Goal: Navigation & Orientation: Find specific page/section

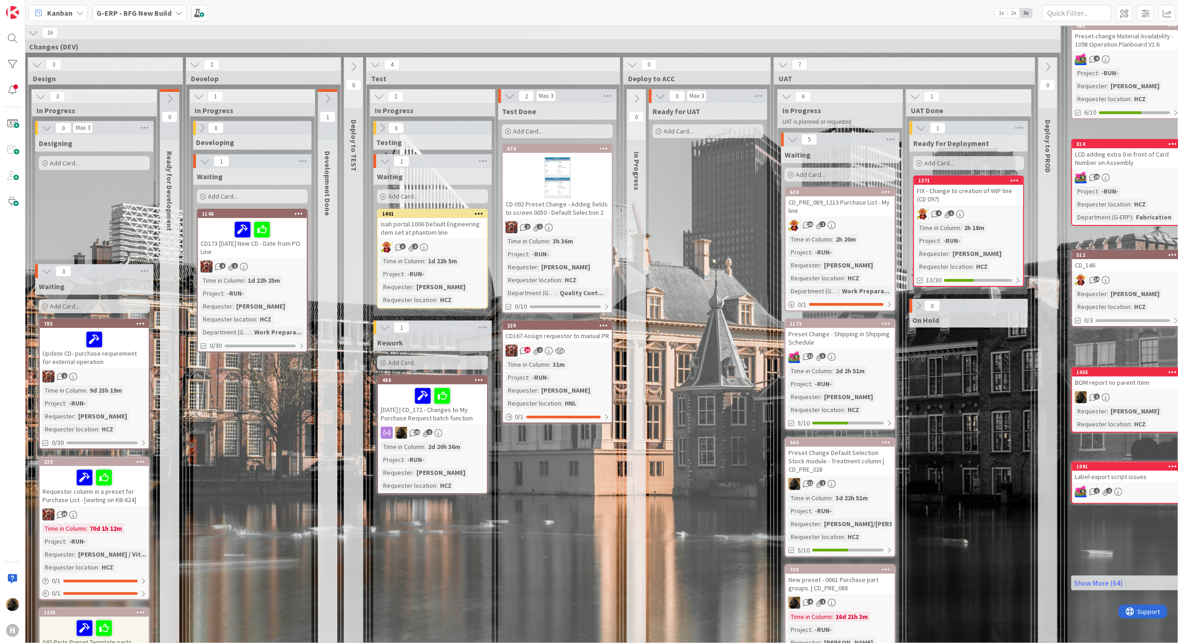
scroll to position [61, 210]
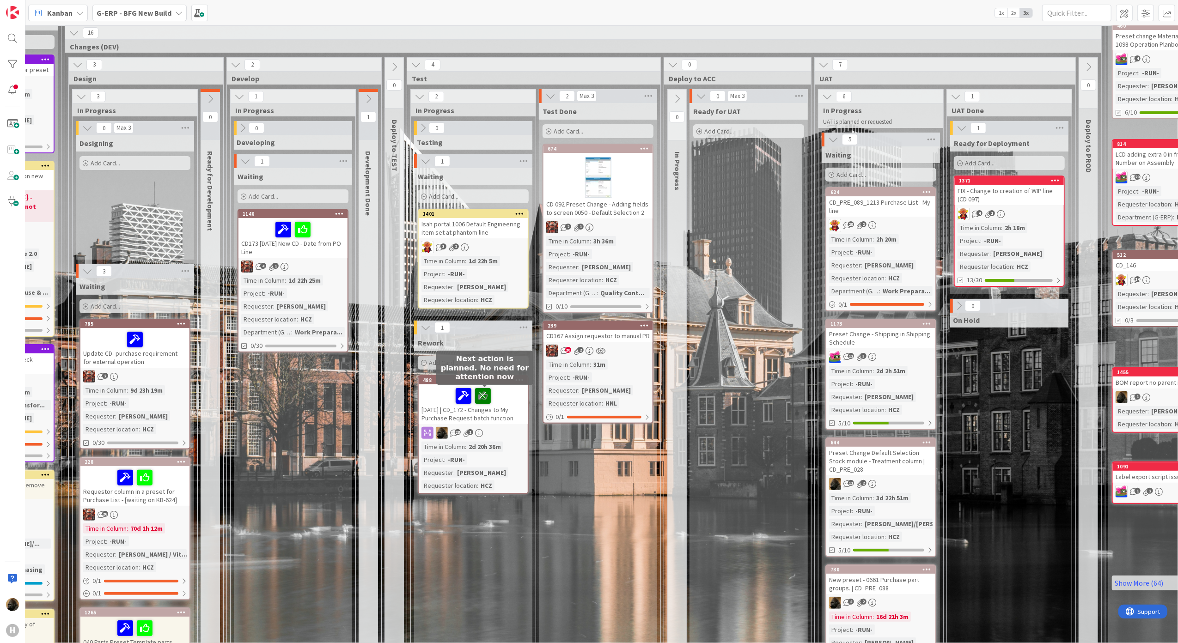
click at [486, 398] on icon at bounding box center [483, 395] width 16 height 15
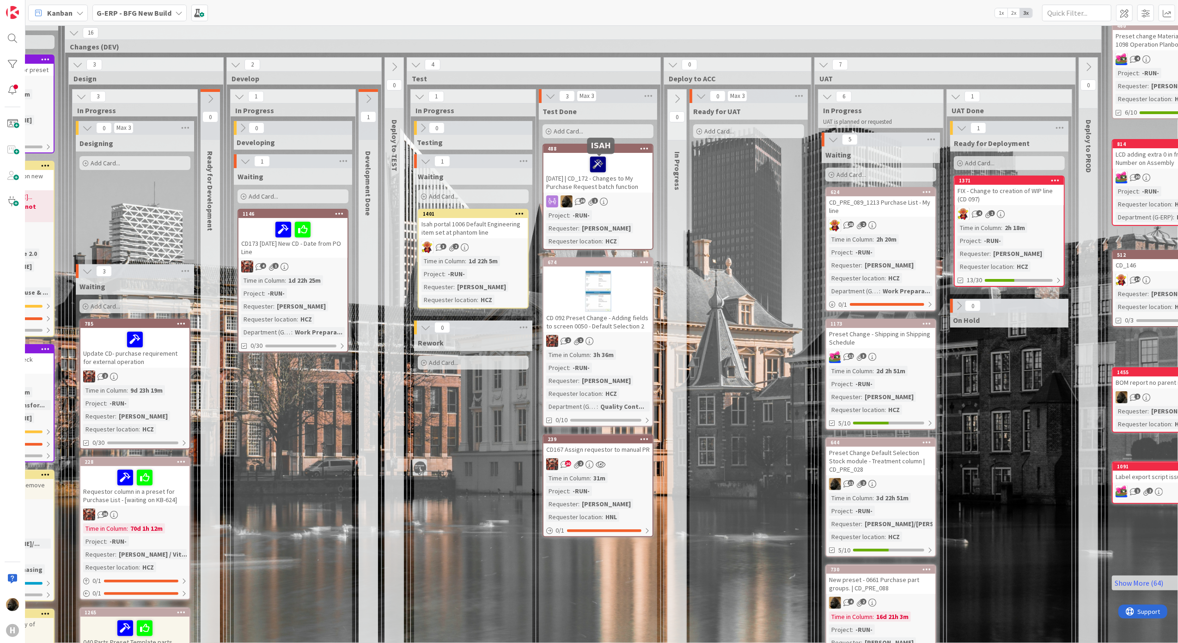
click at [601, 163] on icon at bounding box center [598, 164] width 16 height 15
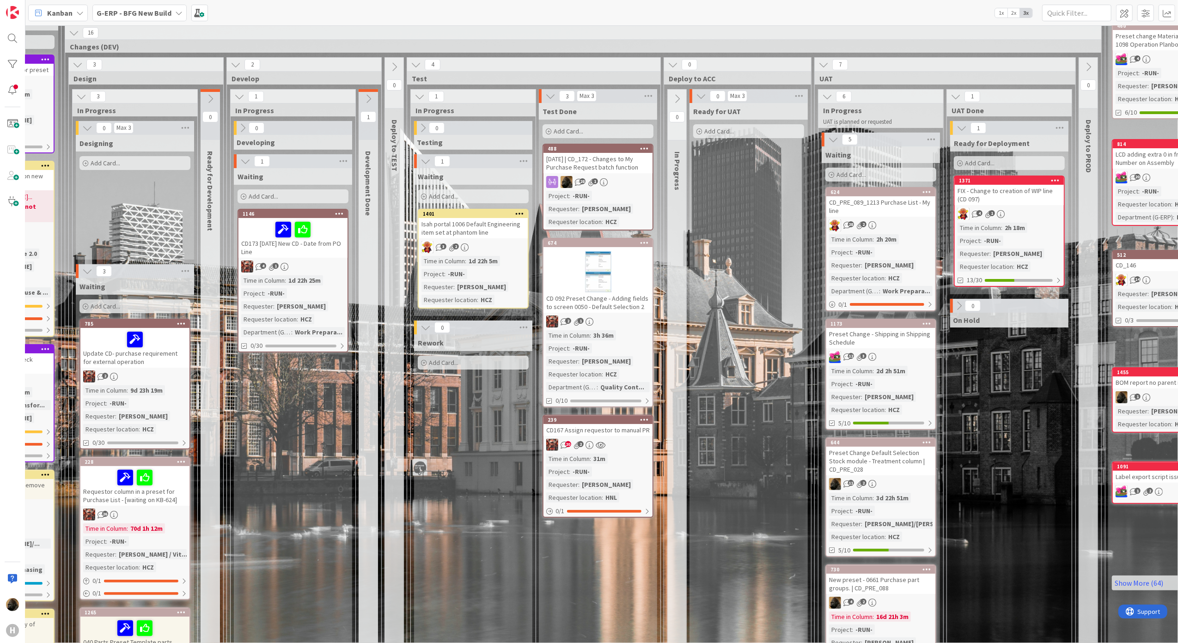
click at [597, 161] on div "[DATE] | CD_172 - Changes to My Purchase Request batch function" at bounding box center [598, 163] width 109 height 20
click at [598, 169] on div "[DATE] | CD_172 - Changes to My Purchase Request batch function" at bounding box center [598, 163] width 109 height 20
click at [595, 161] on div "[DATE] | CD_172 - Changes to My Purchase Request batch function" at bounding box center [598, 163] width 109 height 20
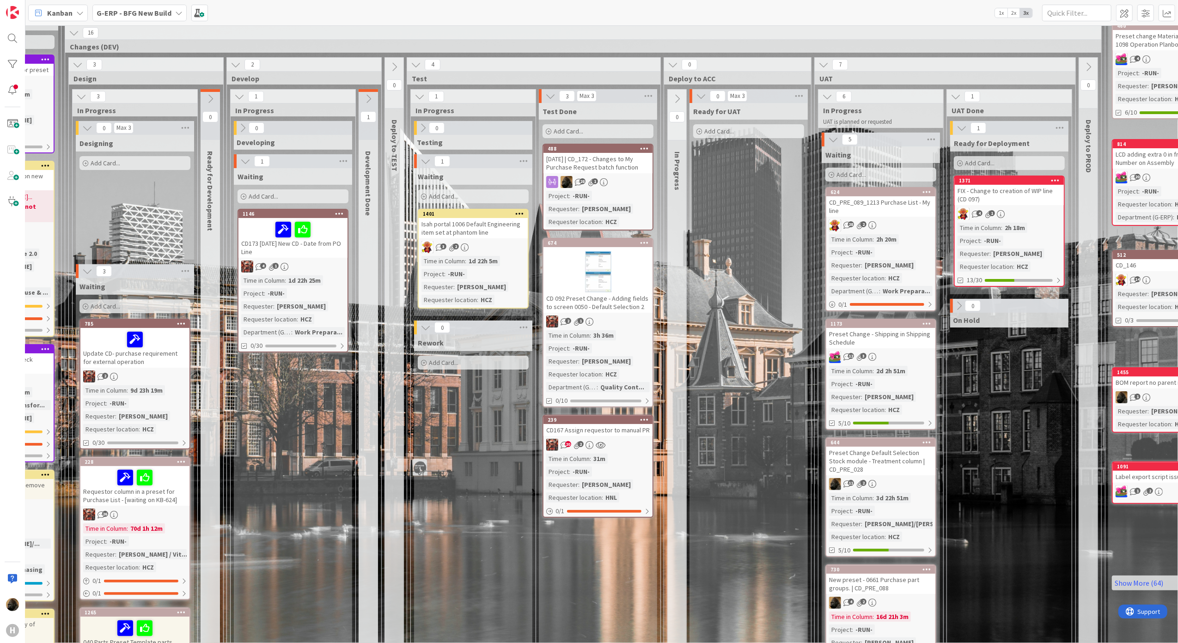
click at [595, 161] on div "[DATE] | CD_172 - Changes to My Purchase Request batch function" at bounding box center [598, 163] width 109 height 20
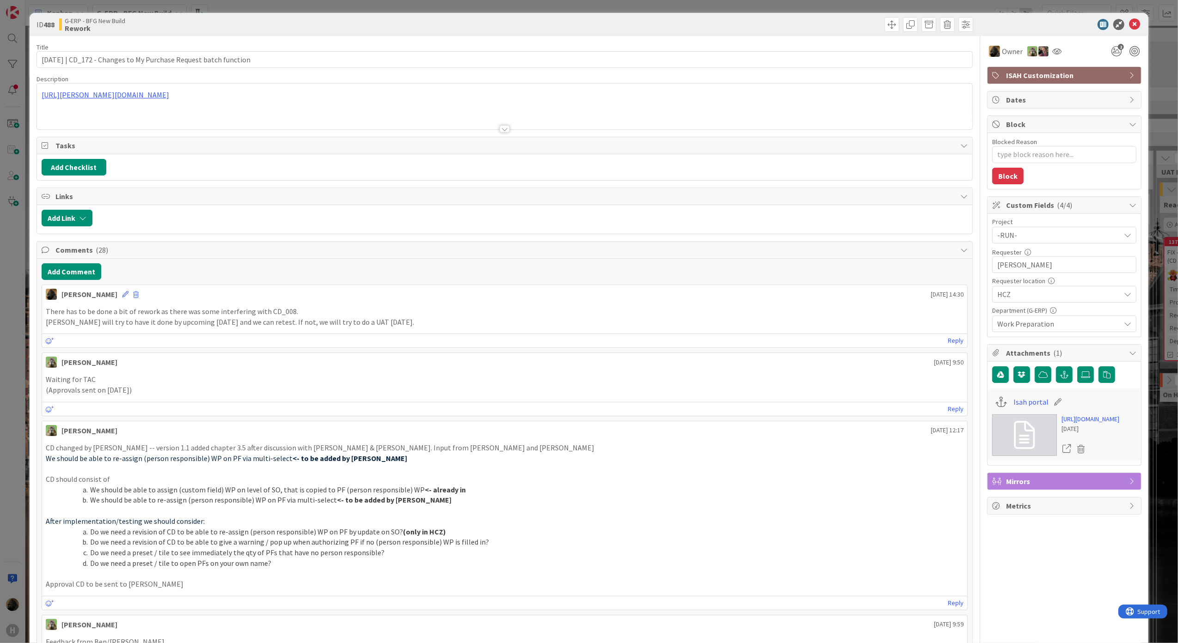
type textarea "x"
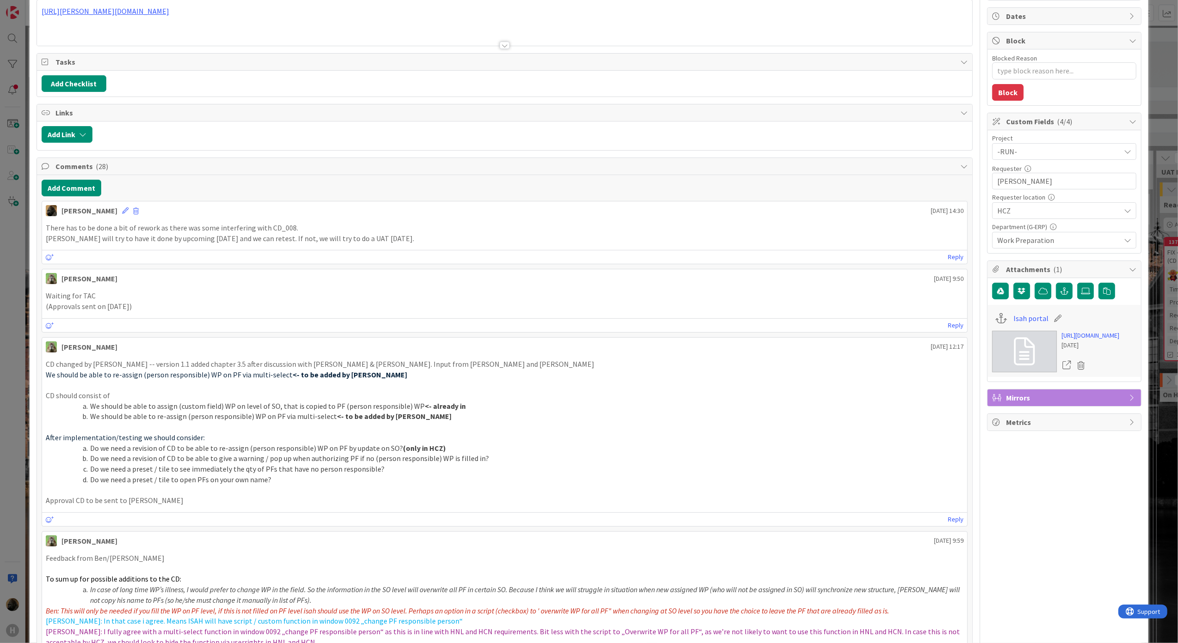
scroll to position [61, 0]
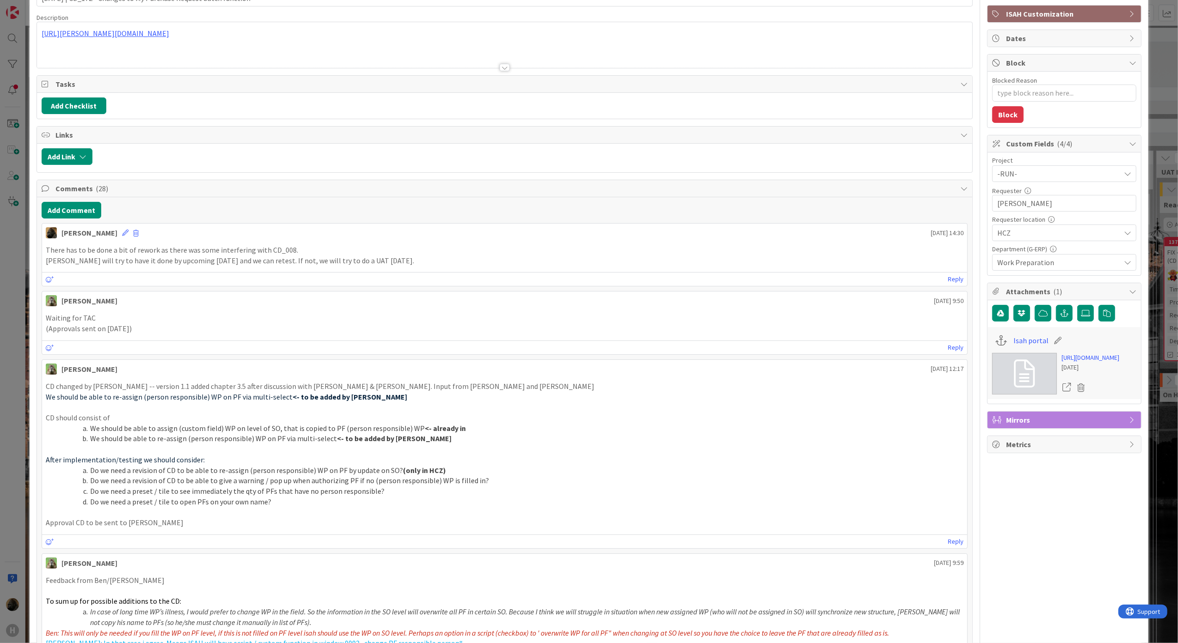
click at [91, 219] on button "Add Comment" at bounding box center [72, 210] width 60 height 17
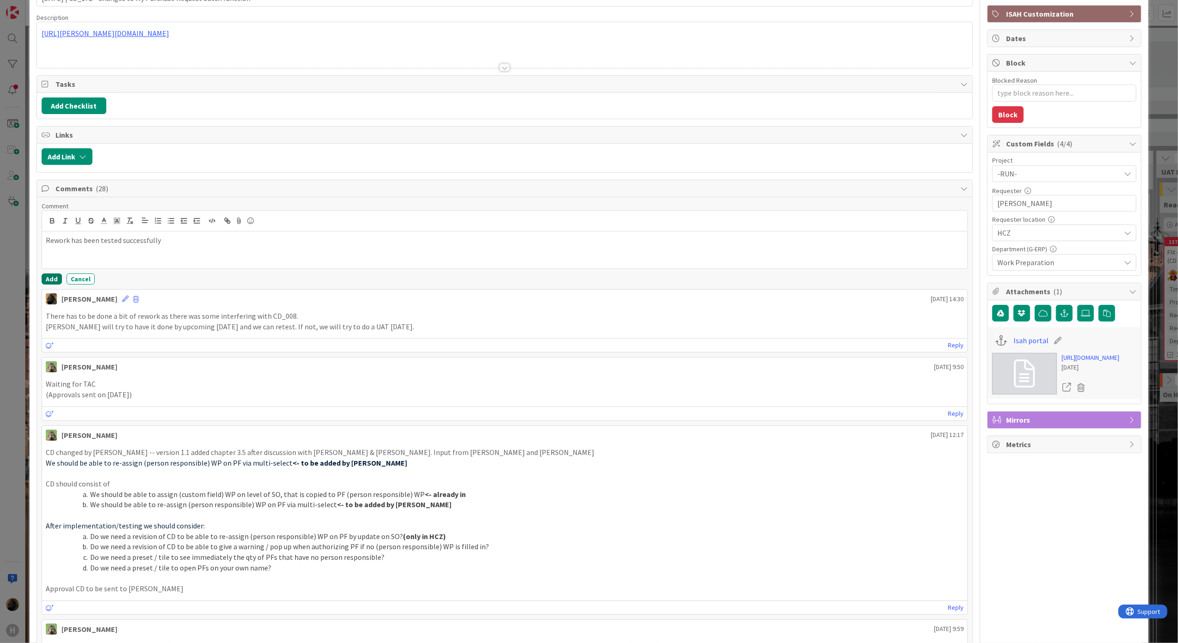
click at [52, 284] on button "Add" at bounding box center [52, 279] width 20 height 11
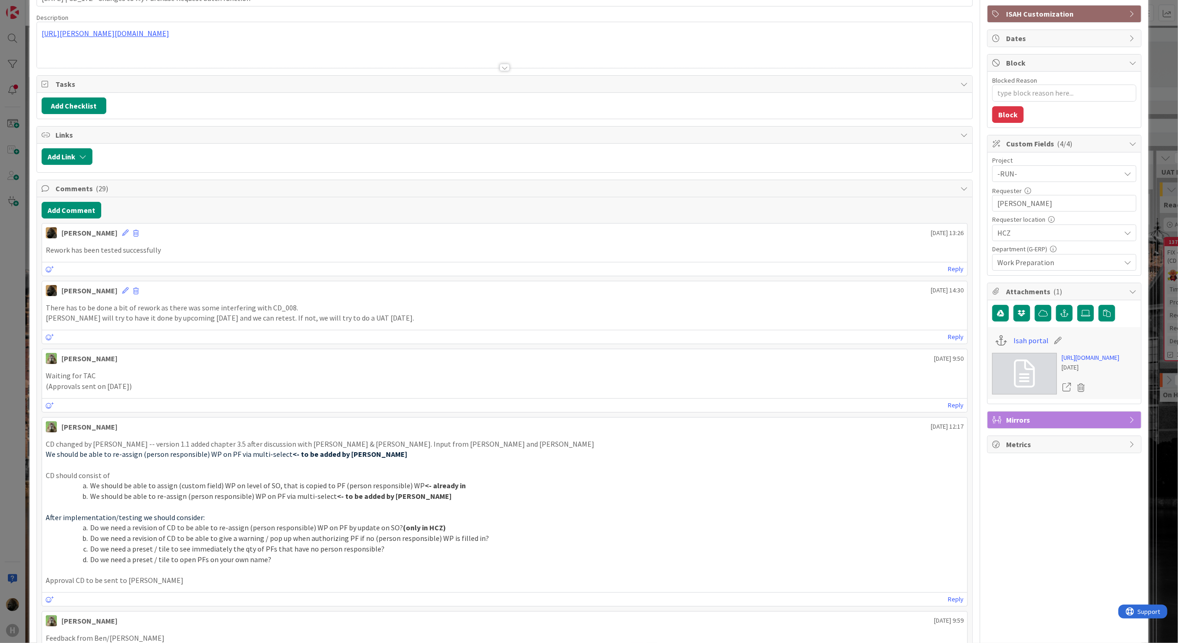
click at [16, 300] on div "ID 488 G-ERP - BFG New Build Rework Title 67 / 128 [DATE] | CD_172 - Changes to…" at bounding box center [589, 321] width 1178 height 643
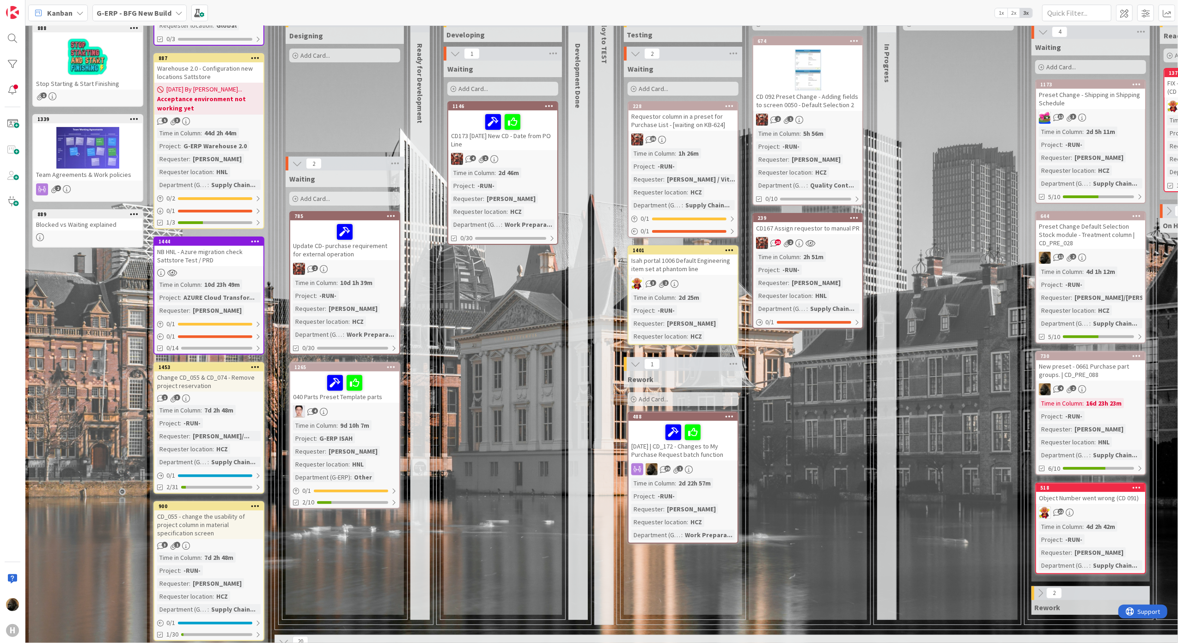
scroll to position [185, 0]
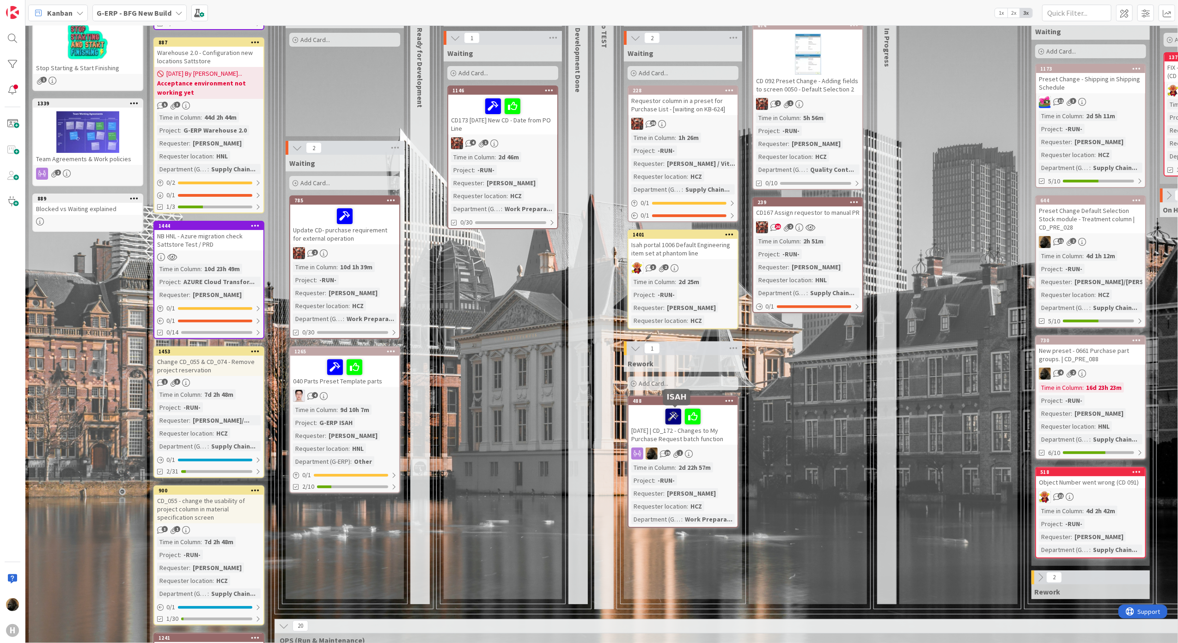
click at [679, 418] on icon at bounding box center [674, 416] width 16 height 15
click at [688, 418] on icon at bounding box center [683, 416] width 16 height 15
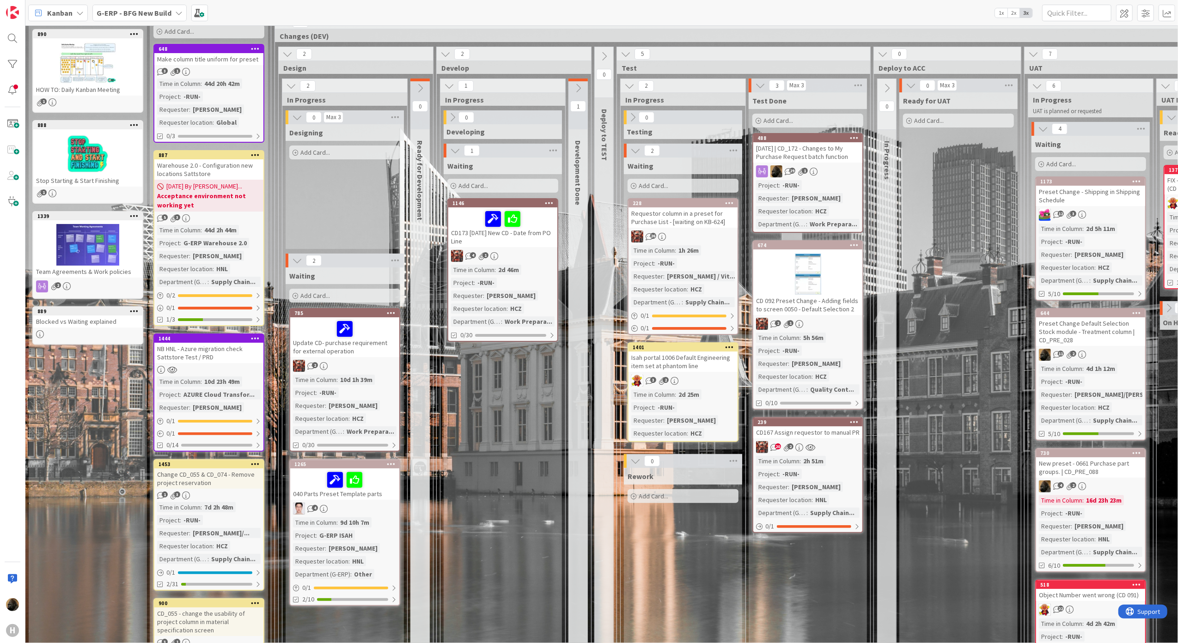
scroll to position [71, 0]
click at [794, 153] on div "[DATE] | CD_172 - Changes to My Purchase Request batch function" at bounding box center [807, 153] width 109 height 20
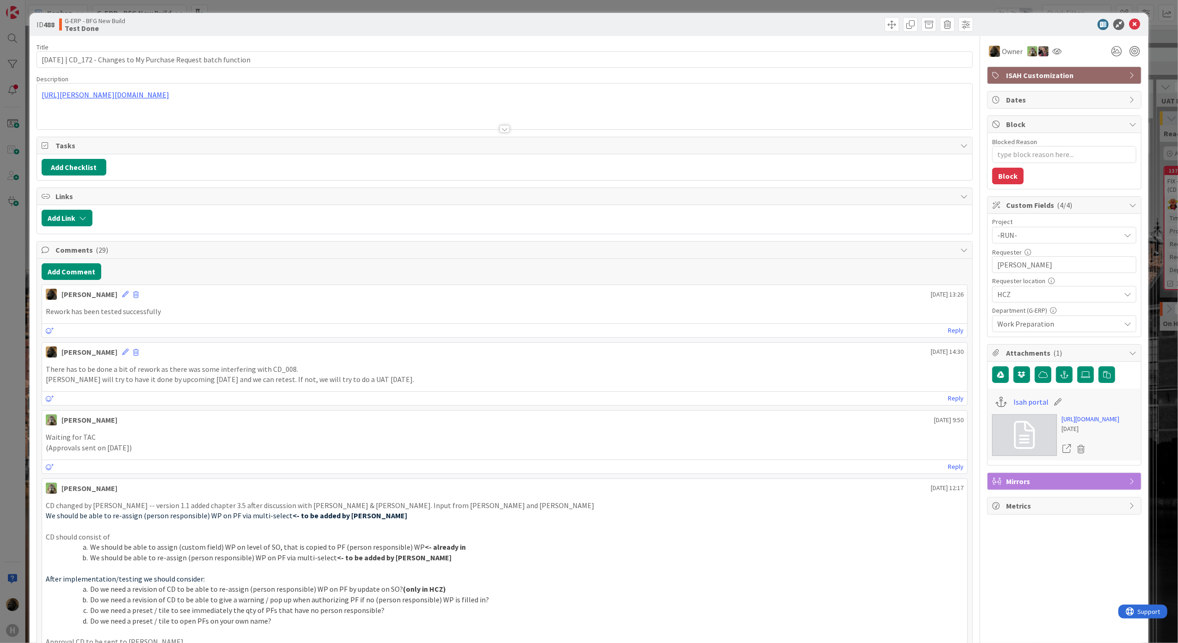
type textarea "x"
drag, startPoint x: 79, startPoint y: 61, endPoint x: 28, endPoint y: 59, distance: 51.3
click at [28, 59] on div "ID 488 G-ERP - BFG New Build Test Done Title 67 / 128 [DATE] | CD_172 - Changes…" at bounding box center [589, 321] width 1178 height 643
type input "CD_172 - Changes to My Purchase Request batch function"
type textarea "x"
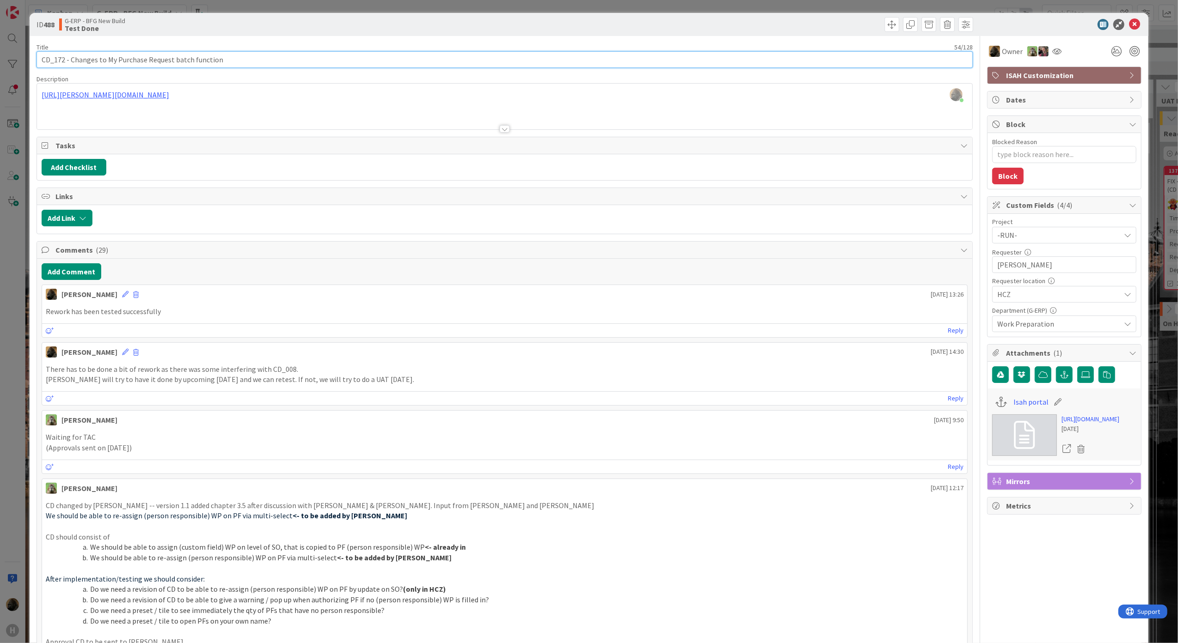
type input "CD_172 - Changes to My Purchase Request batch function"
drag, startPoint x: 1128, startPoint y: 27, endPoint x: 1043, endPoint y: 63, distance: 92.1
click at [1129, 27] on icon at bounding box center [1134, 24] width 11 height 11
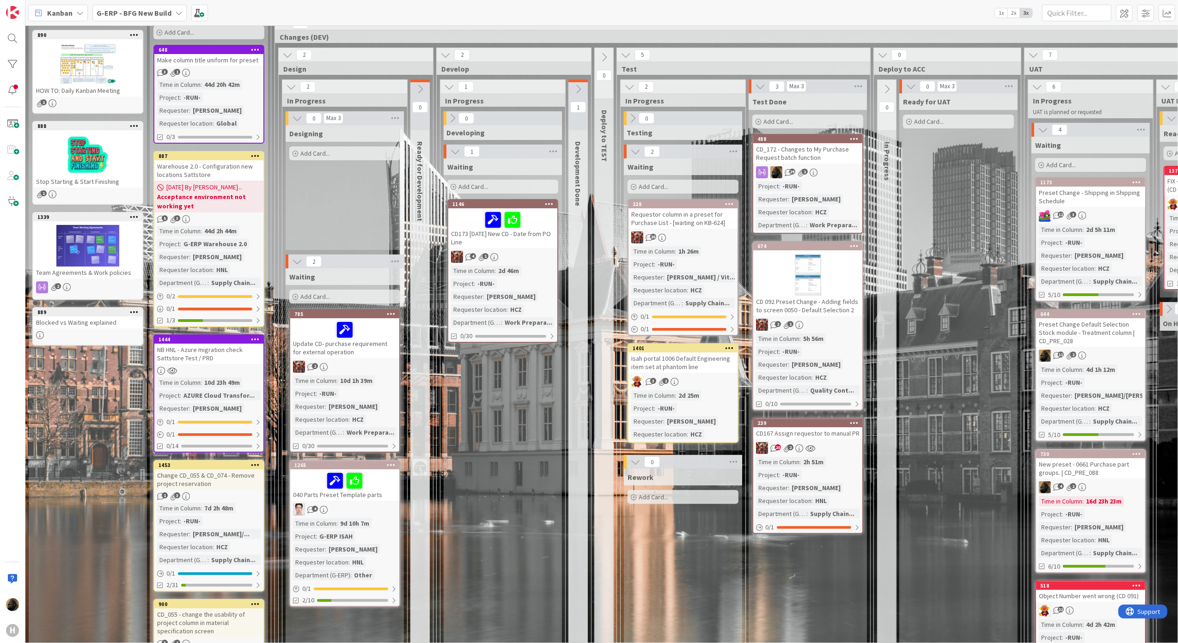
click at [541, 431] on div "Waiting Add Card... 1146 CD173 [DATE] New CD - Date from PO Line 4 1 Time in [G…" at bounding box center [503, 436] width 118 height 554
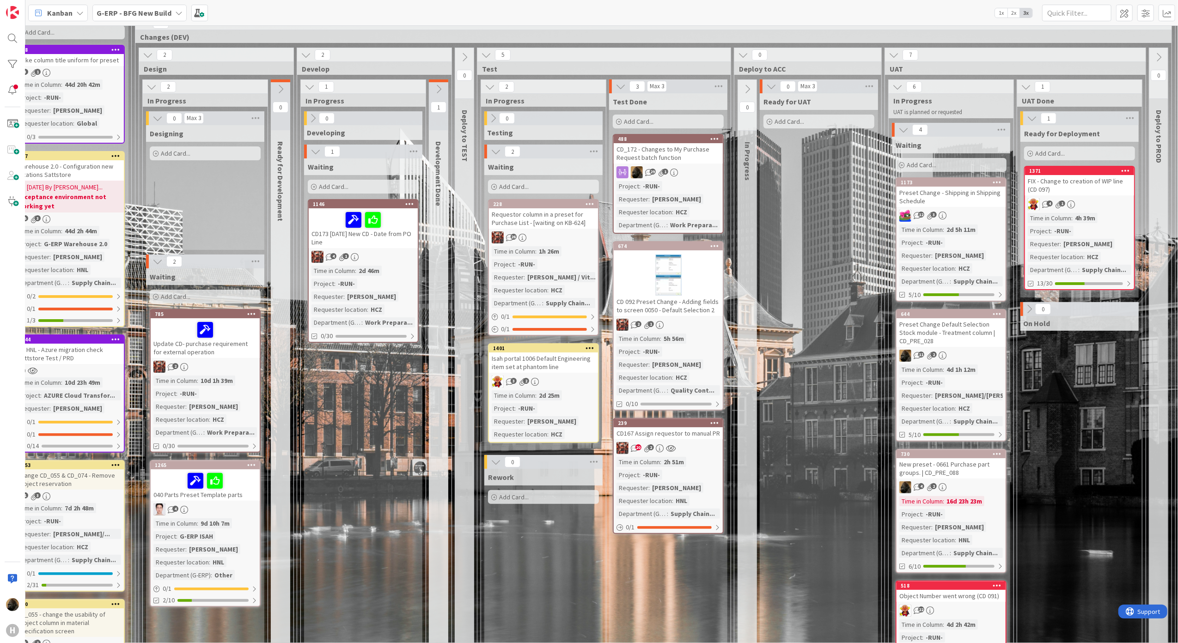
scroll to position [71, 251]
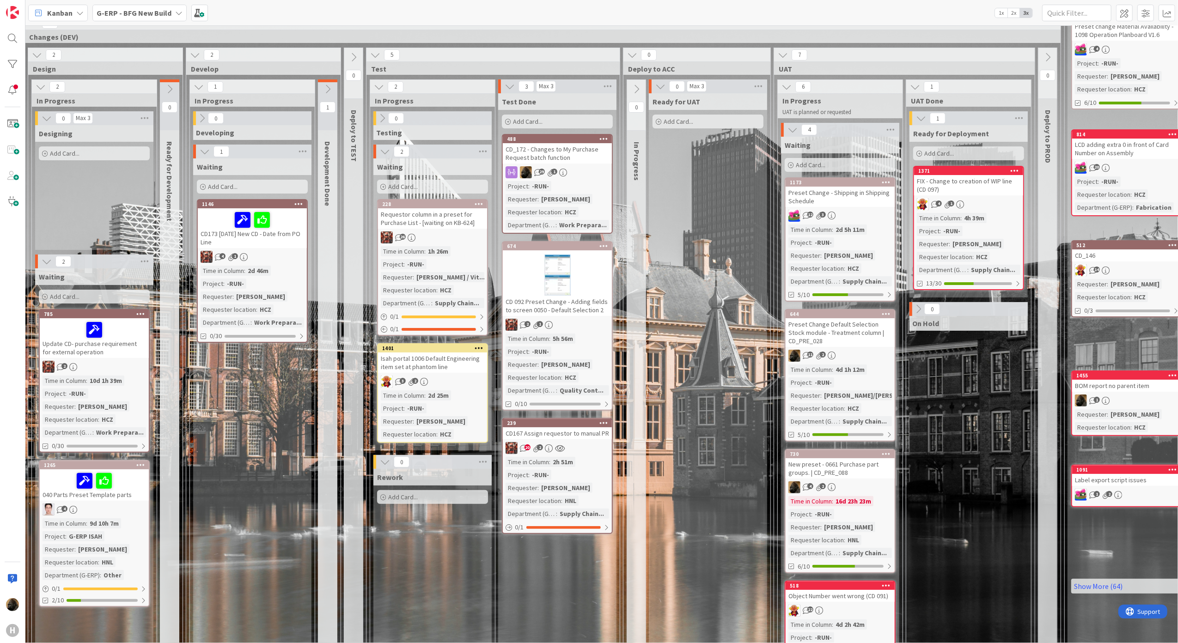
click at [264, 529] on div "Waiting Add Card... 1146 CD173 [DATE] New CD - Date from PO Line 4 1 Time in [G…" at bounding box center [252, 436] width 118 height 554
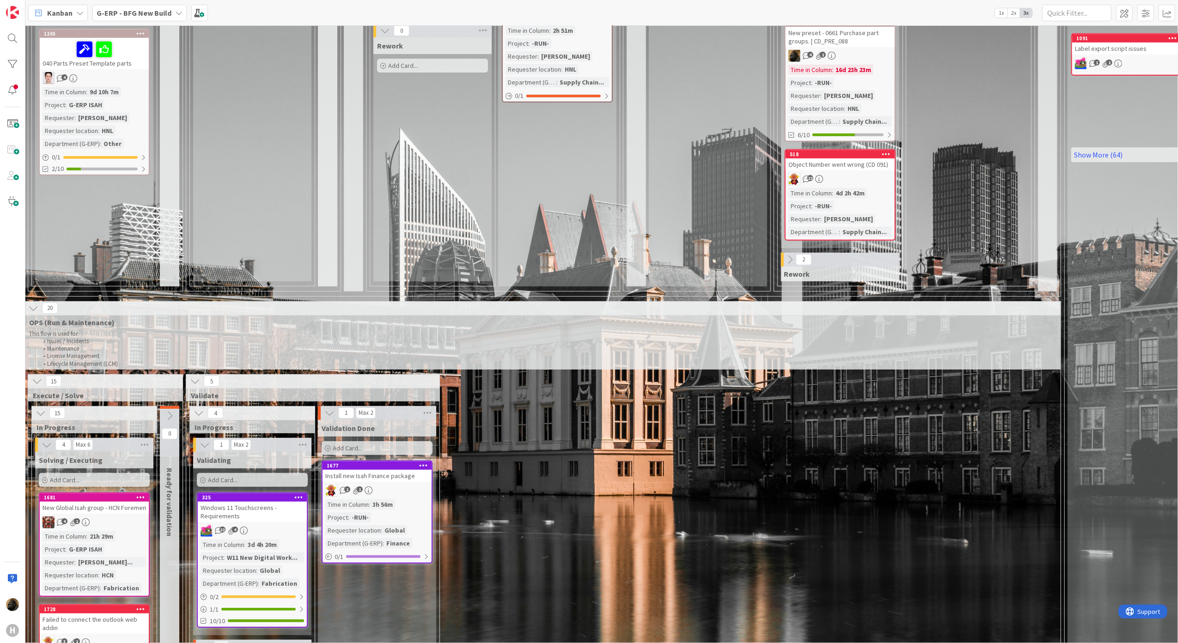
click at [290, 228] on div "Waiting Add Card... 1146 CD173 [DATE] New CD - Date from PO Line 4 1 Time in [G…" at bounding box center [252, 4] width 118 height 554
drag, startPoint x: 444, startPoint y: 631, endPoint x: 367, endPoint y: 631, distance: 76.7
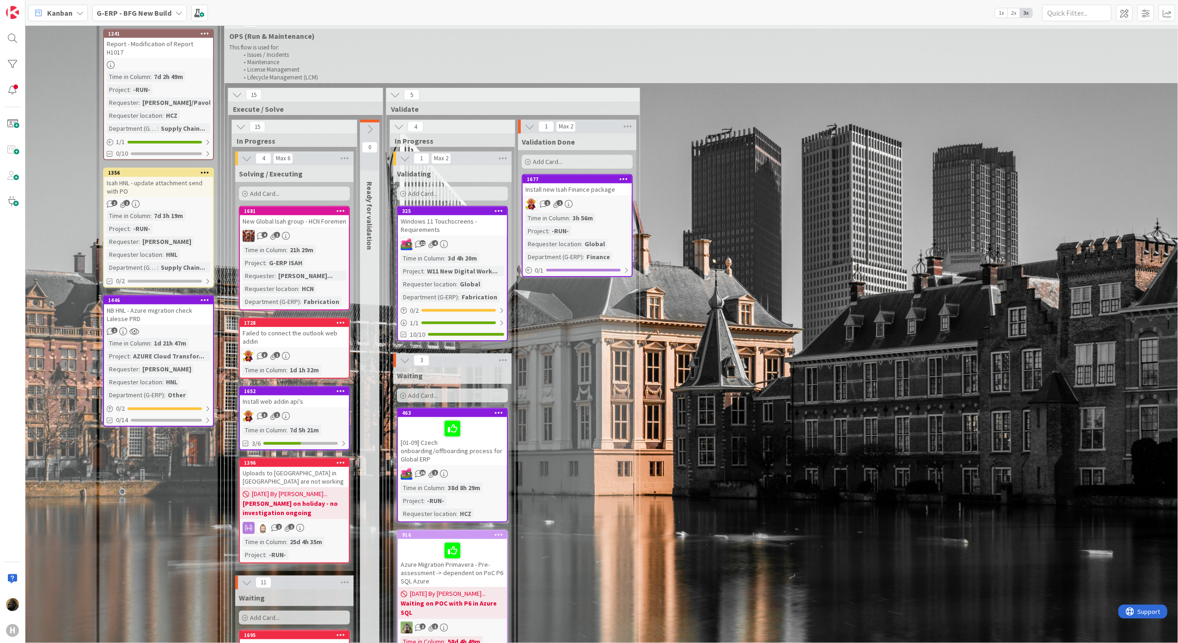
scroll to position [688, 50]
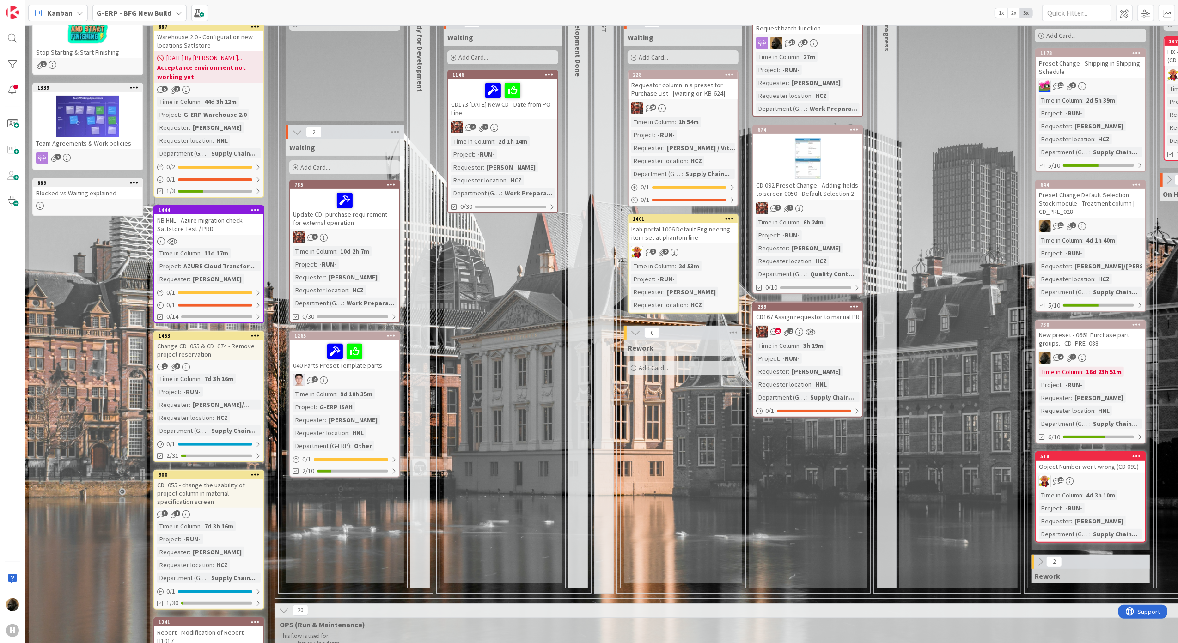
scroll to position [246, 0]
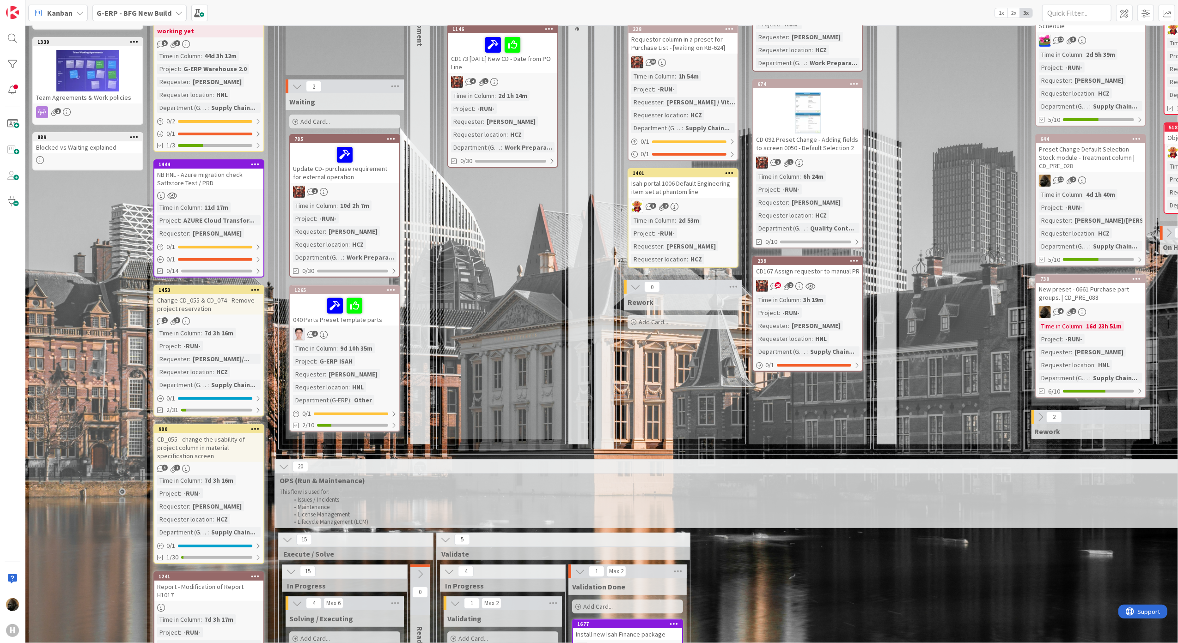
click at [112, 16] on b "G-ERP - BFG New Build" at bounding box center [134, 12] width 75 height 9
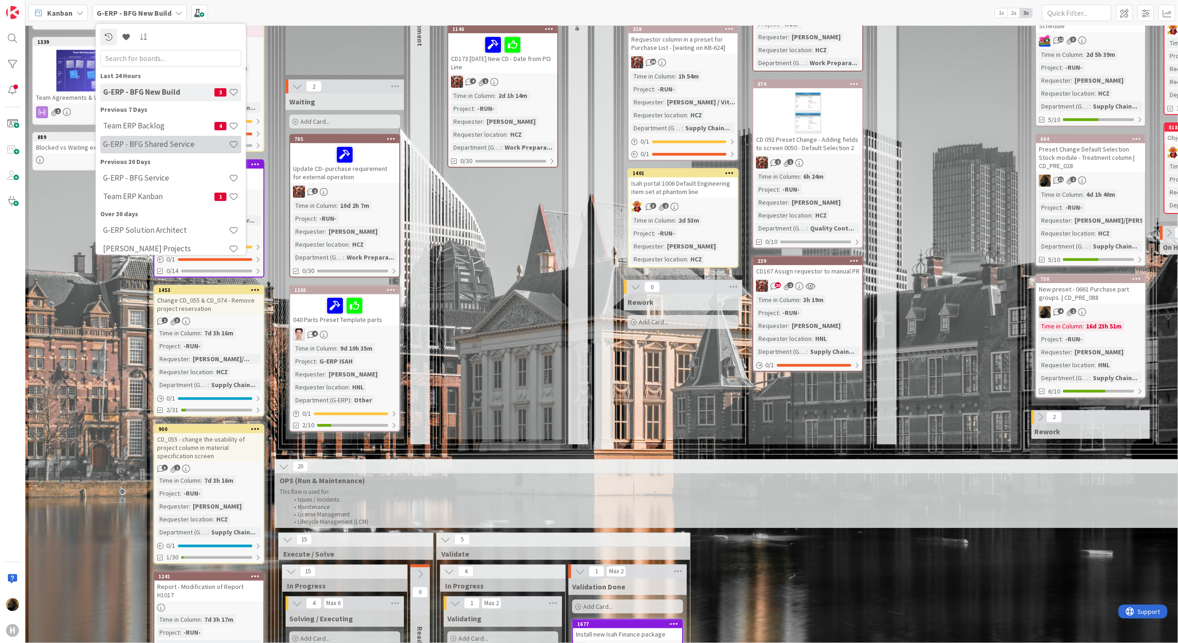
click at [148, 150] on div "G-ERP - BFG Shared Service" at bounding box center [170, 144] width 141 height 18
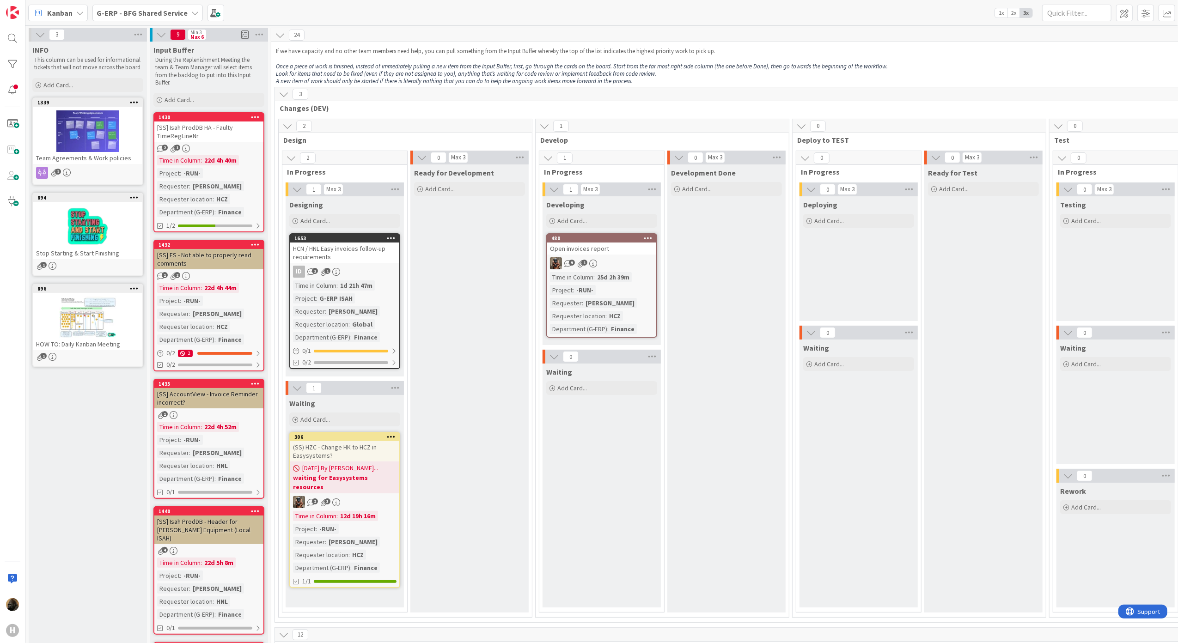
click at [154, 19] on div "G-ERP - BFG Shared Service" at bounding box center [147, 13] width 110 height 17
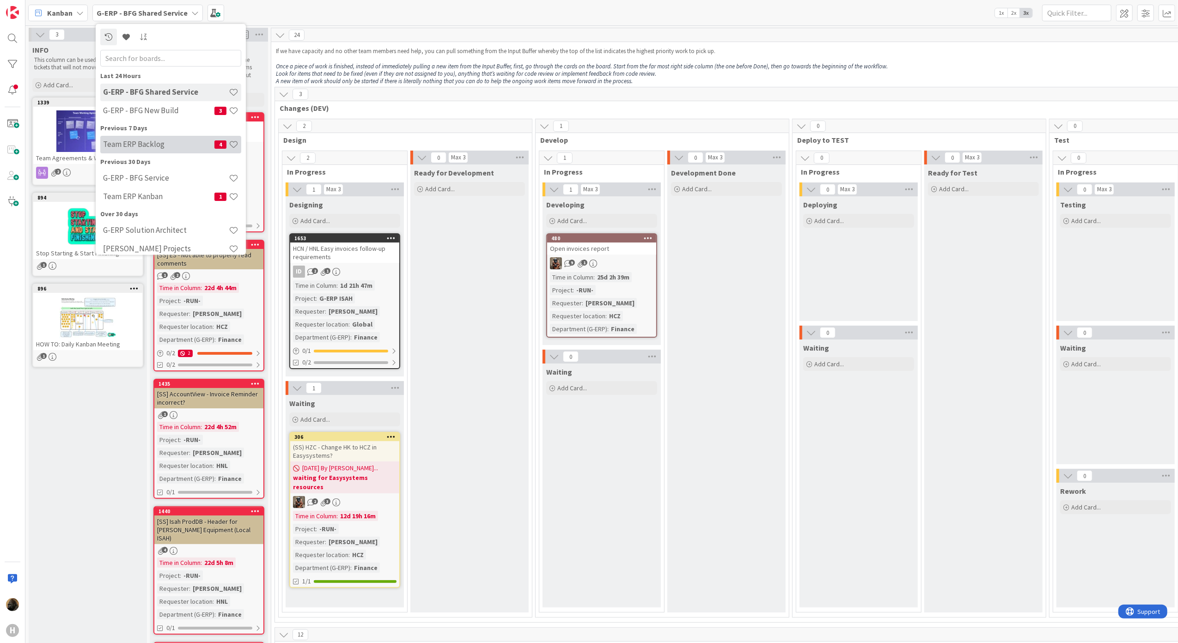
click at [167, 148] on h4 "Team ERP Backlog" at bounding box center [158, 144] width 111 height 9
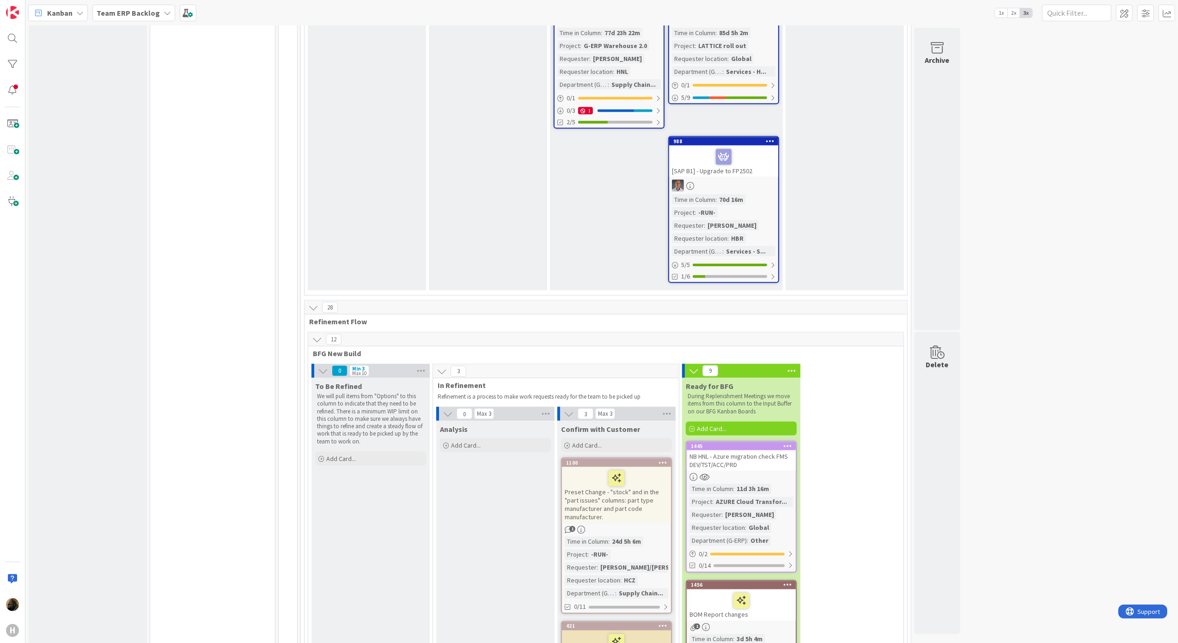
scroll to position [1294, 0]
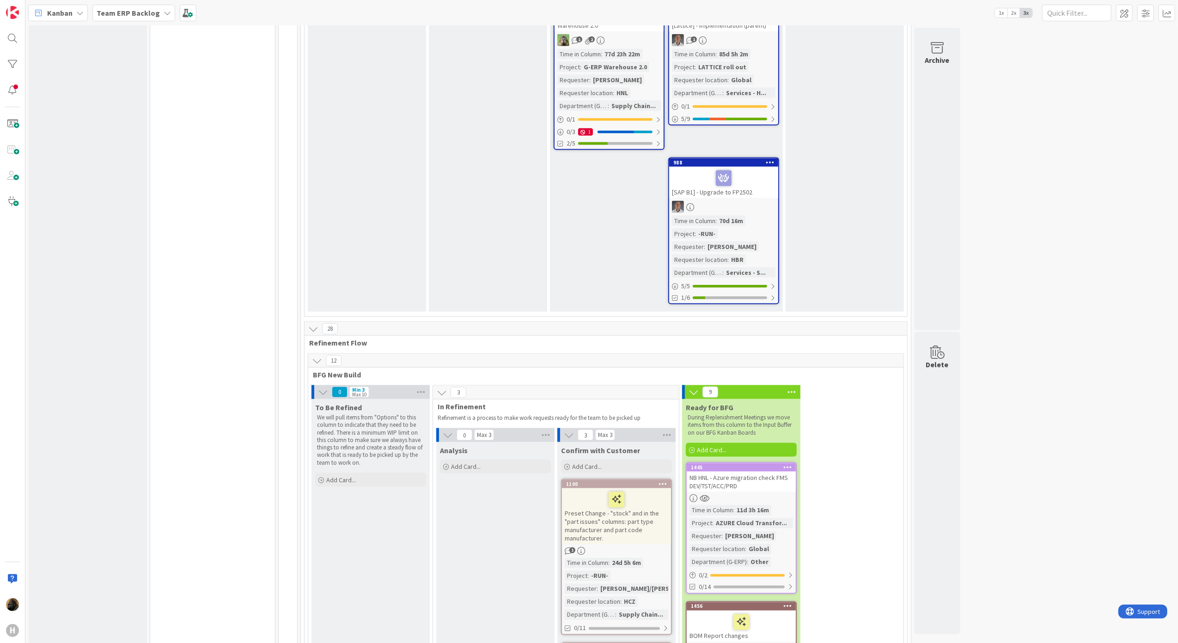
click at [318, 356] on icon at bounding box center [317, 361] width 10 height 10
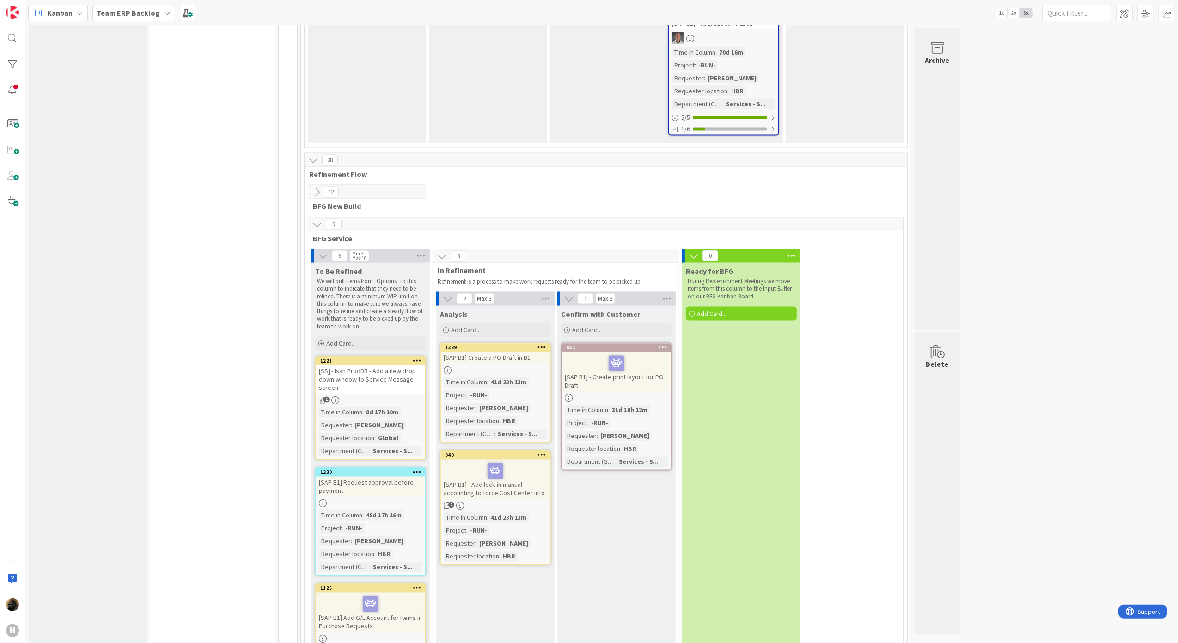
scroll to position [1541, 0]
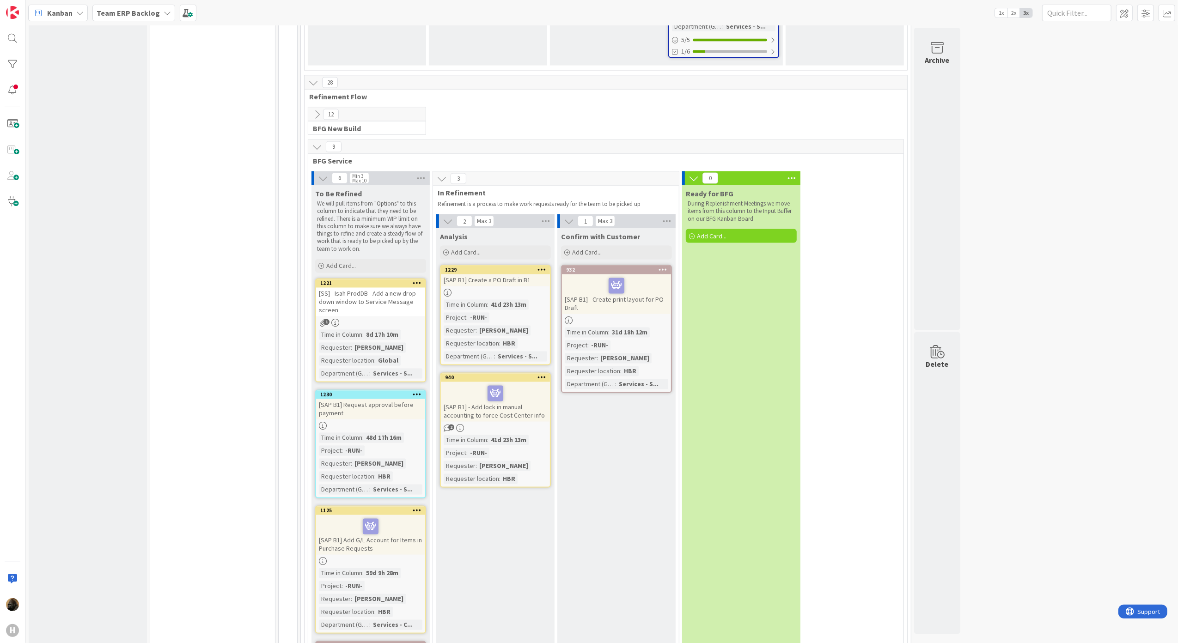
click at [320, 142] on icon at bounding box center [317, 147] width 10 height 10
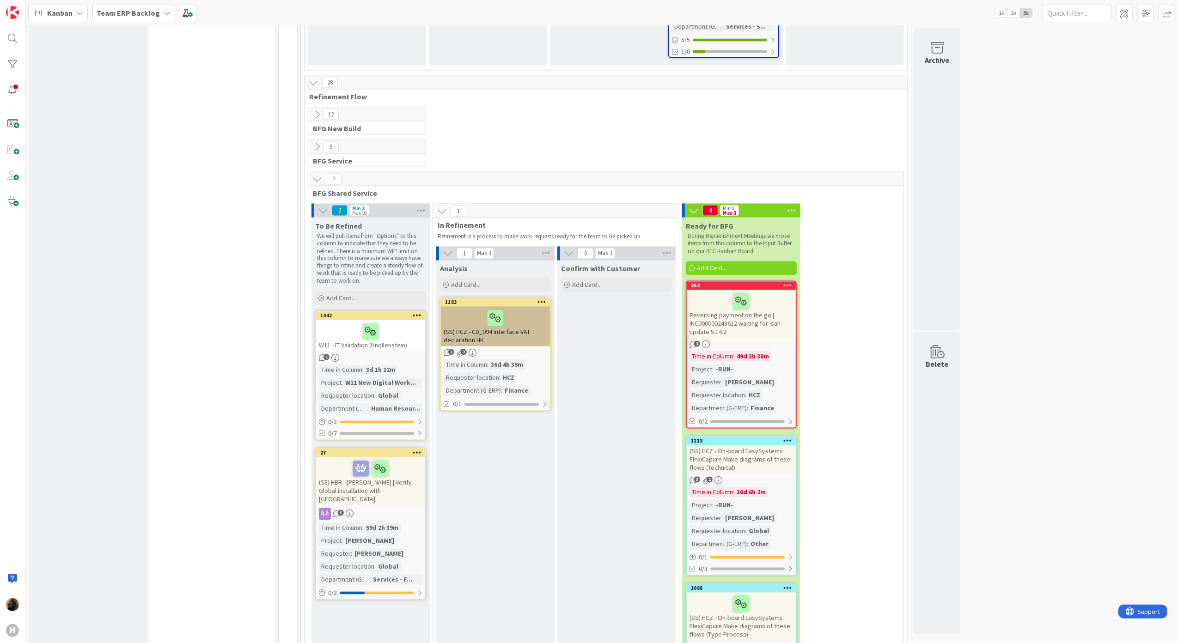
click at [315, 174] on icon at bounding box center [317, 179] width 10 height 10
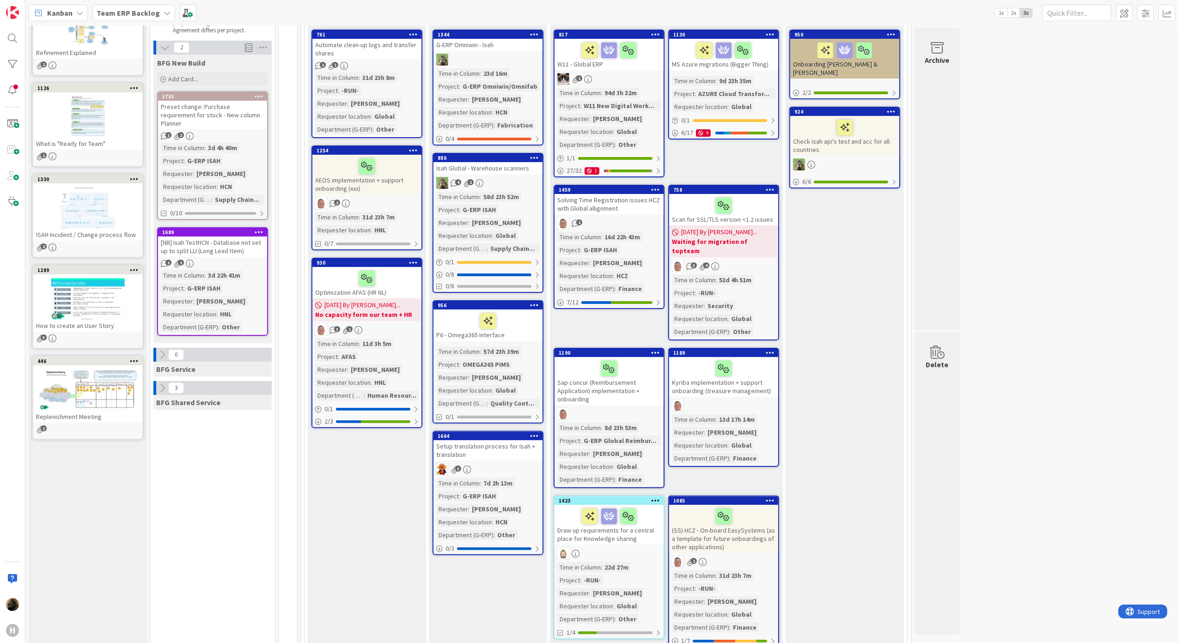
scroll to position [0, 0]
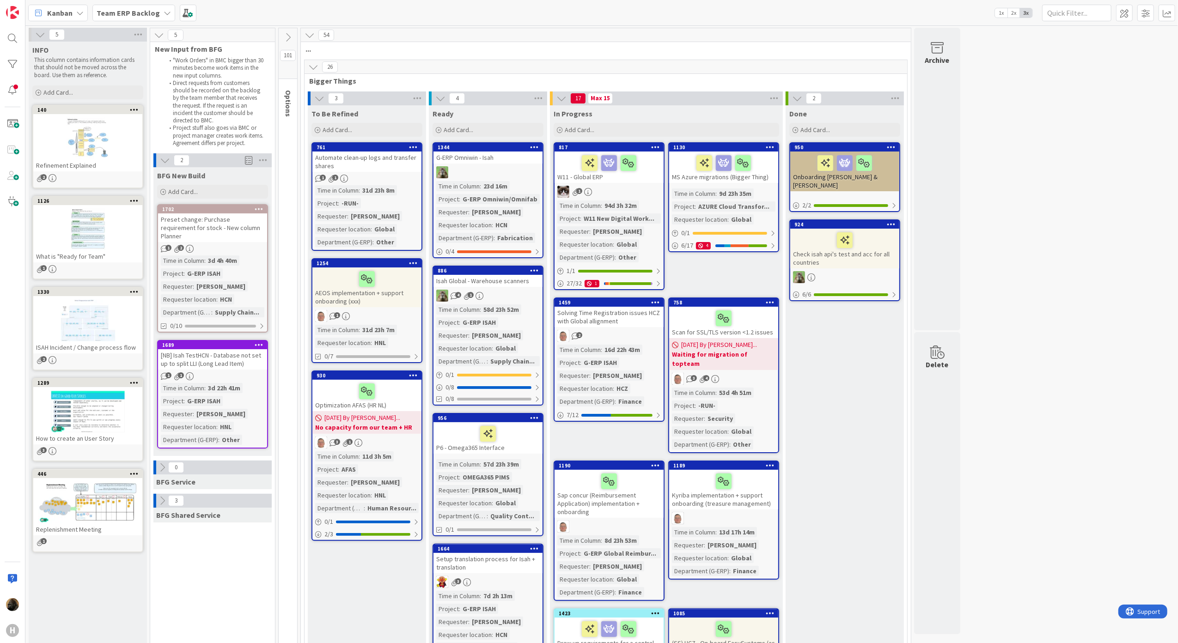
click at [291, 32] on icon at bounding box center [288, 37] width 10 height 10
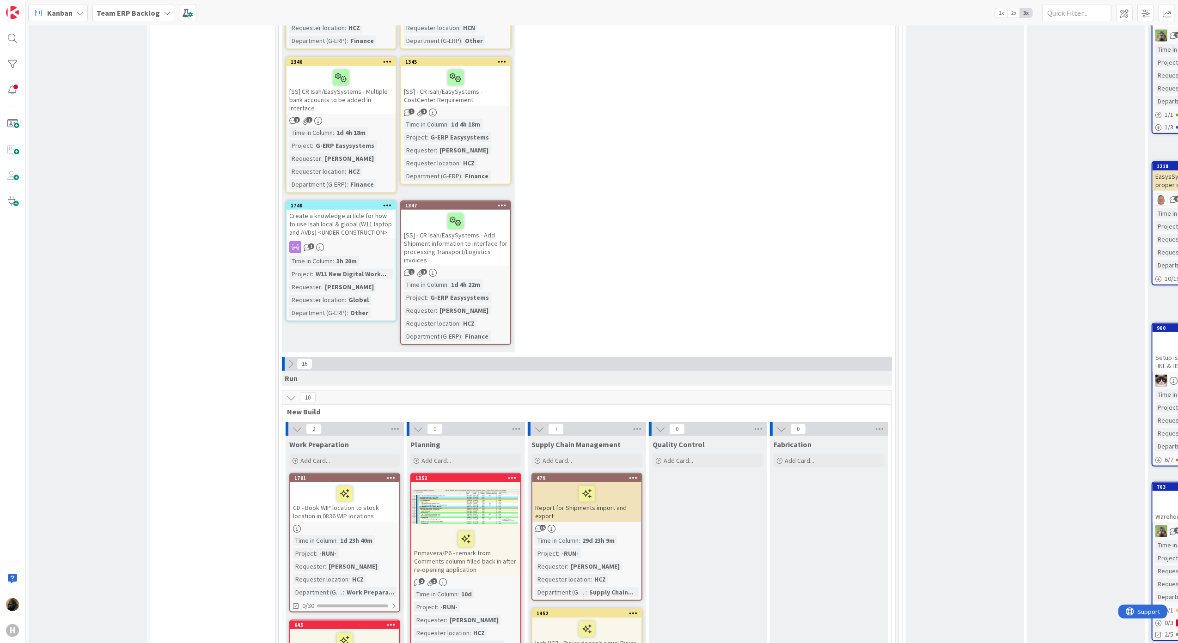
scroll to position [801, 0]
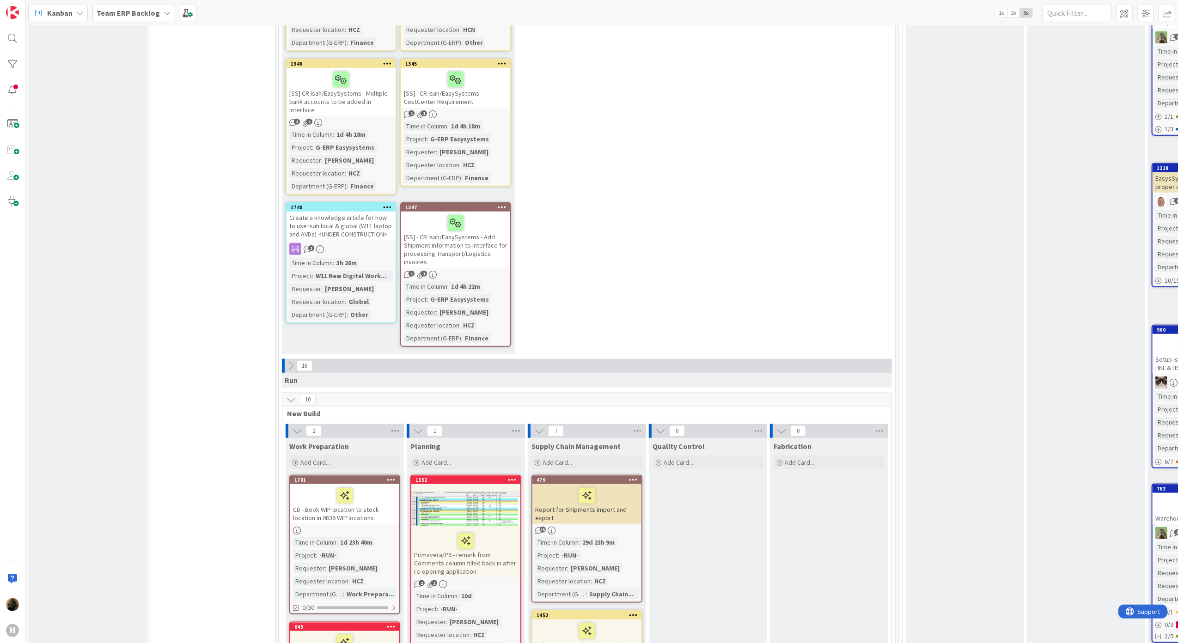
click at [294, 395] on icon at bounding box center [291, 400] width 10 height 10
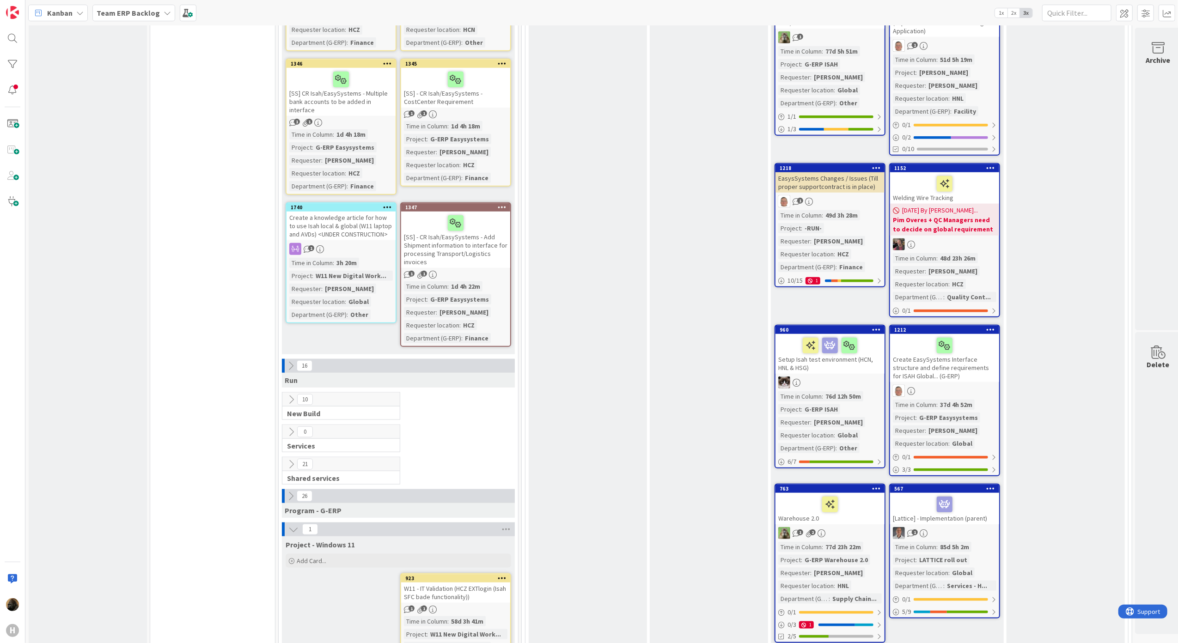
click at [287, 459] on icon at bounding box center [291, 464] width 10 height 10
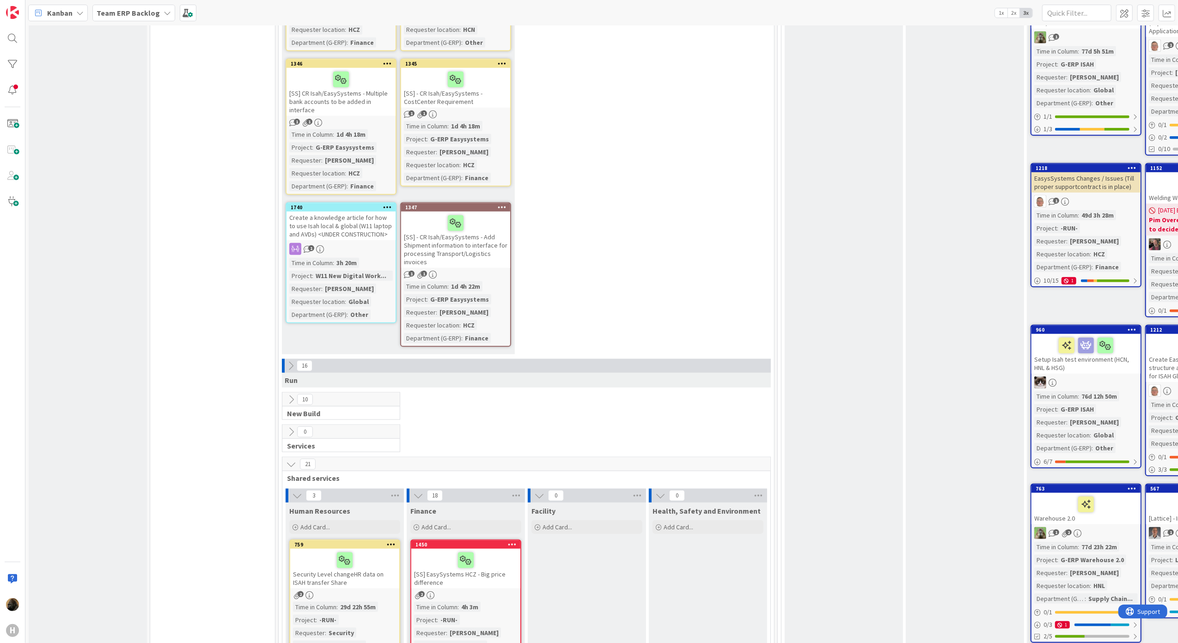
click at [287, 459] on icon at bounding box center [291, 464] width 10 height 10
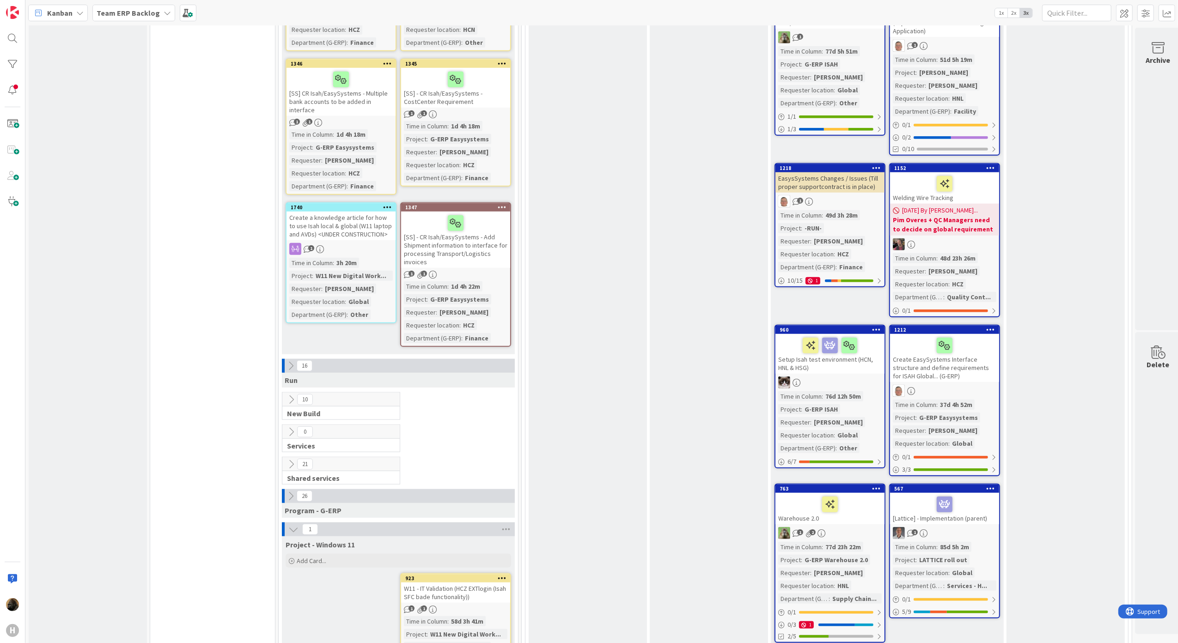
click at [286, 459] on button at bounding box center [291, 465] width 12 height 12
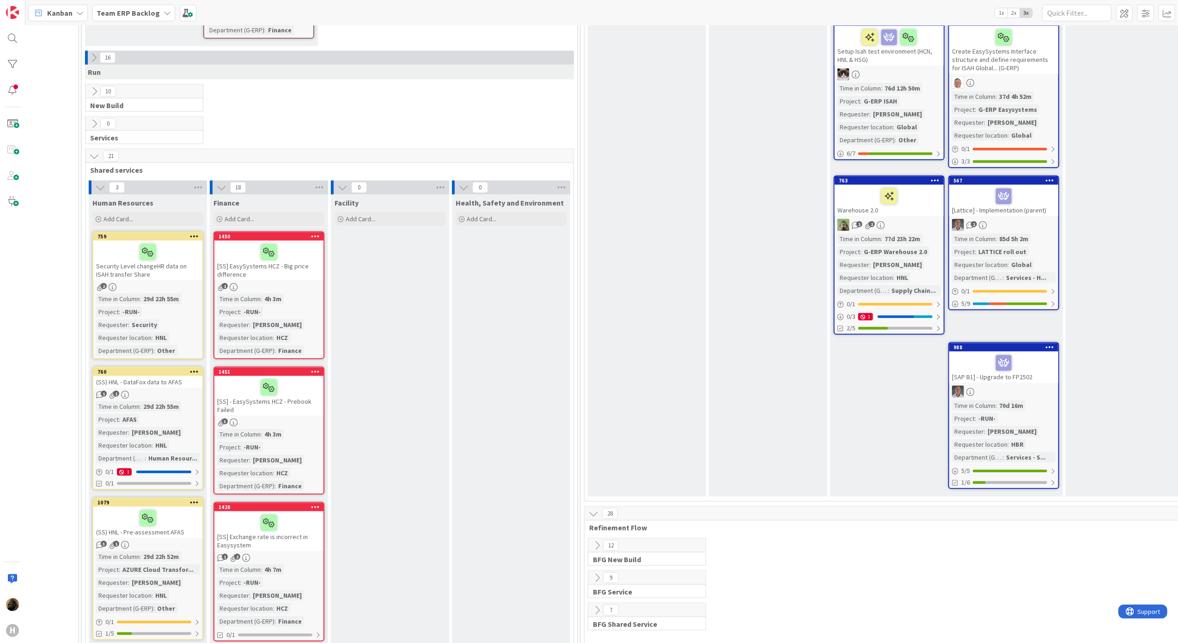
scroll to position [1109, 273]
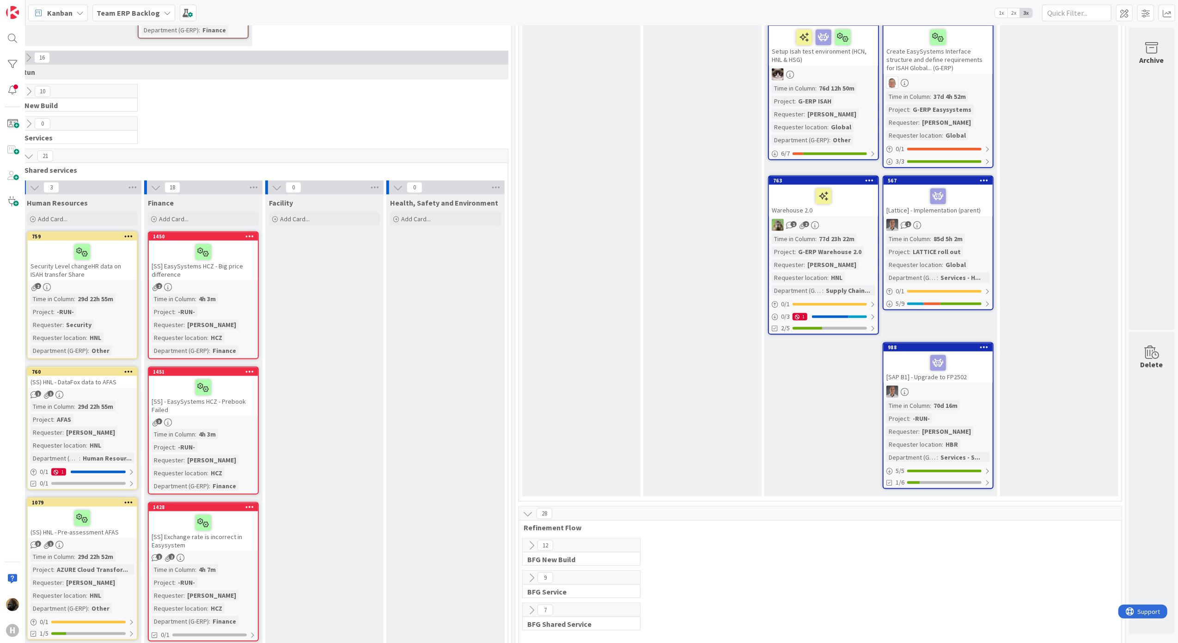
click at [526, 605] on icon at bounding box center [531, 610] width 10 height 10
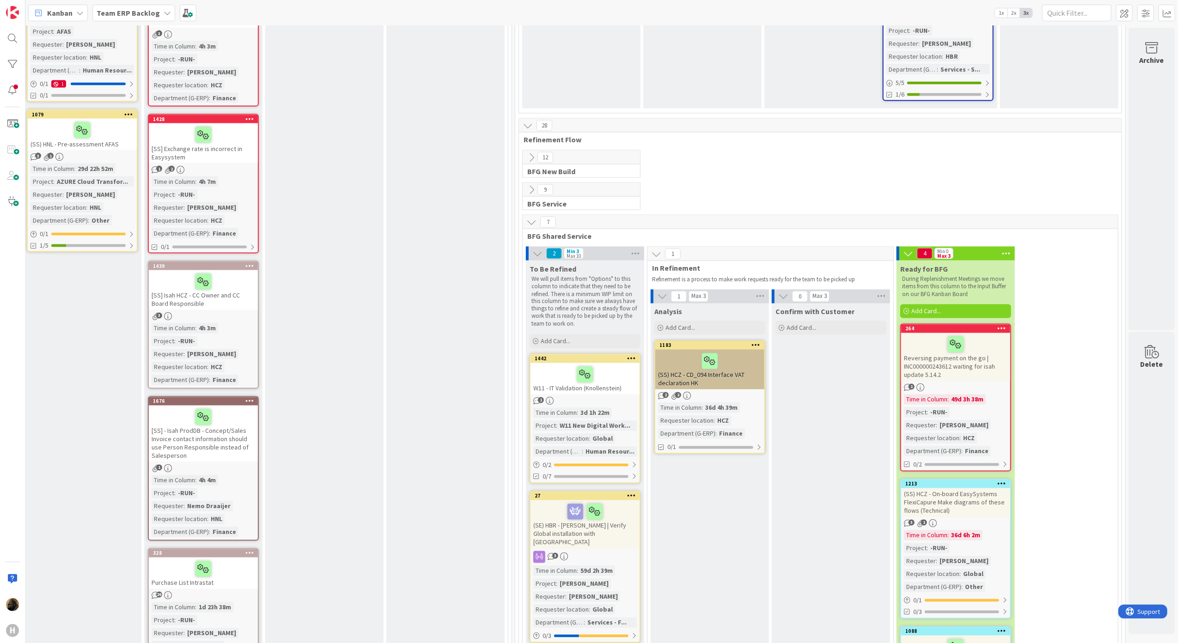
scroll to position [1479, 273]
